Goal: Communication & Community: Ask a question

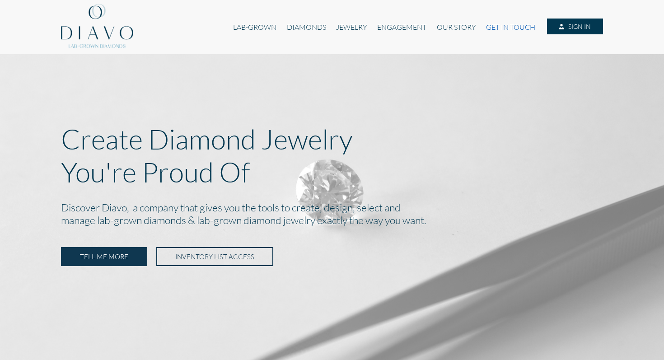
click at [496, 23] on link "GET IN TOUCH" at bounding box center [510, 27] width 59 height 17
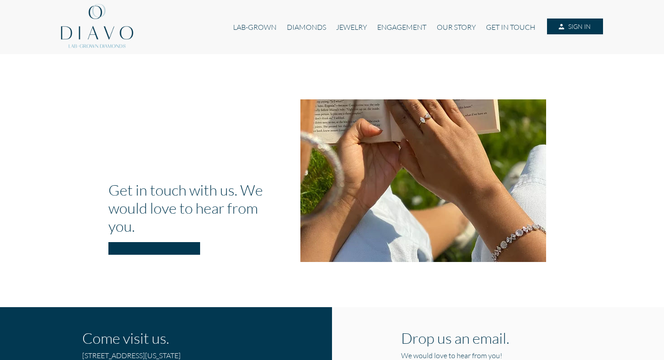
scroll to position [242, 0]
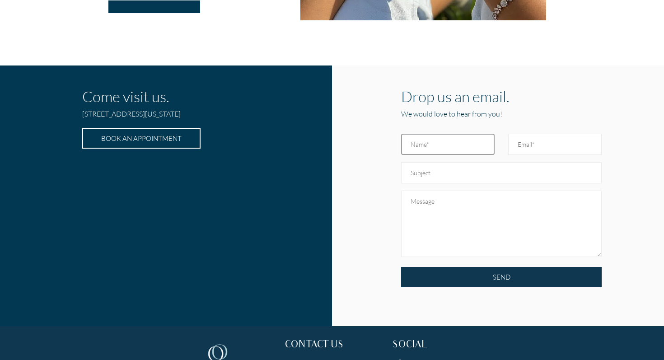
click at [423, 146] on input "text" at bounding box center [448, 144] width 94 height 21
click at [446, 164] on input "text" at bounding box center [501, 172] width 201 height 21
click at [426, 150] on input "text" at bounding box center [448, 144] width 94 height 21
type input "[PERSON_NAME]"
click at [524, 150] on input "Email" at bounding box center [555, 144] width 94 height 21
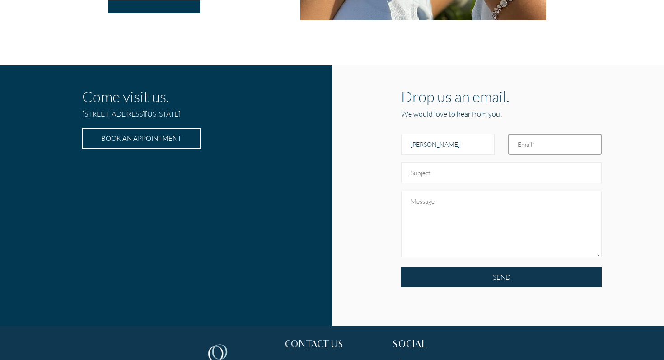
type input "[EMAIL_ADDRESS][DOMAIN_NAME]"
click at [486, 171] on input "text" at bounding box center [501, 172] width 201 height 21
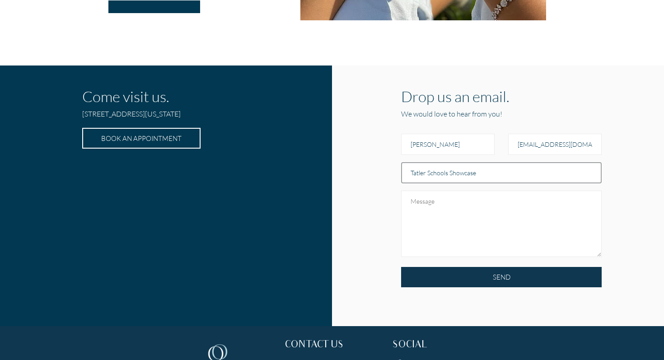
click at [439, 174] on input "Tatler Schools Showcase" at bounding box center [501, 172] width 201 height 21
type input "Tatler Jewellery Showcase"
click at [442, 208] on textarea at bounding box center [501, 224] width 201 height 66
paste textarea "Hi there, I am getting in touch from Tatler magazine regarding an exciting oppo…"
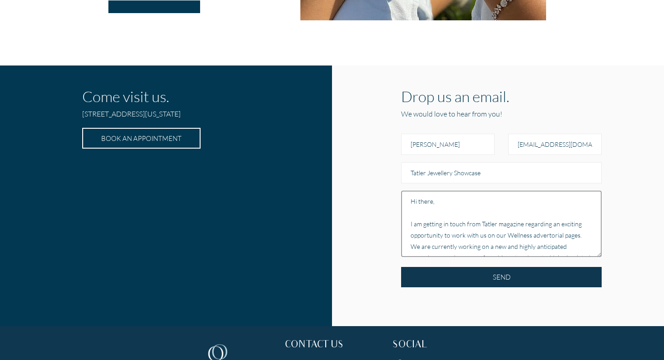
scroll to position [163, 0]
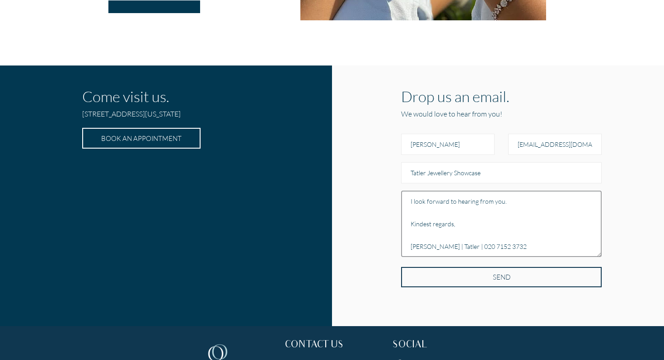
type textarea "Hi there, I am getting in touch from Tatler magazine regarding an exciting oppo…"
click at [411, 272] on input "SEND" at bounding box center [501, 277] width 201 height 20
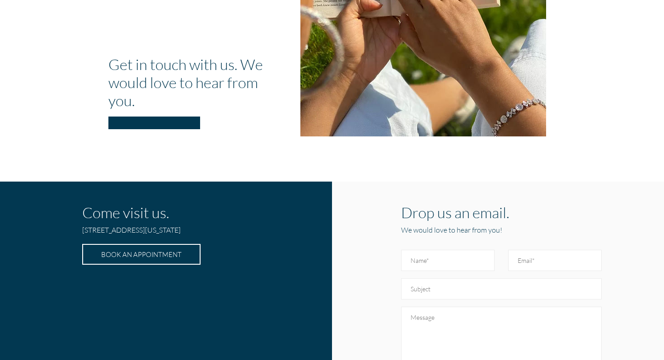
scroll to position [318, 0]
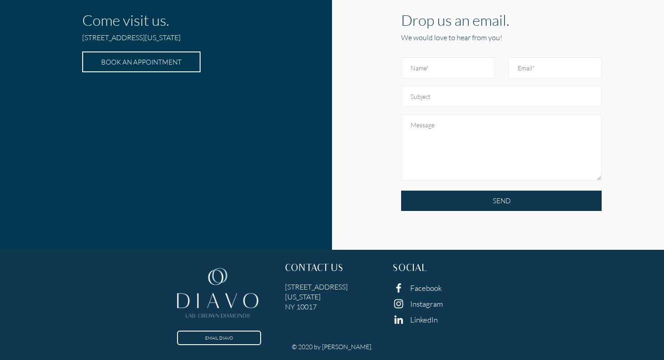
click at [419, 287] on link "Facebook" at bounding box center [426, 287] width 32 height 9
